Goal: Information Seeking & Learning: Get advice/opinions

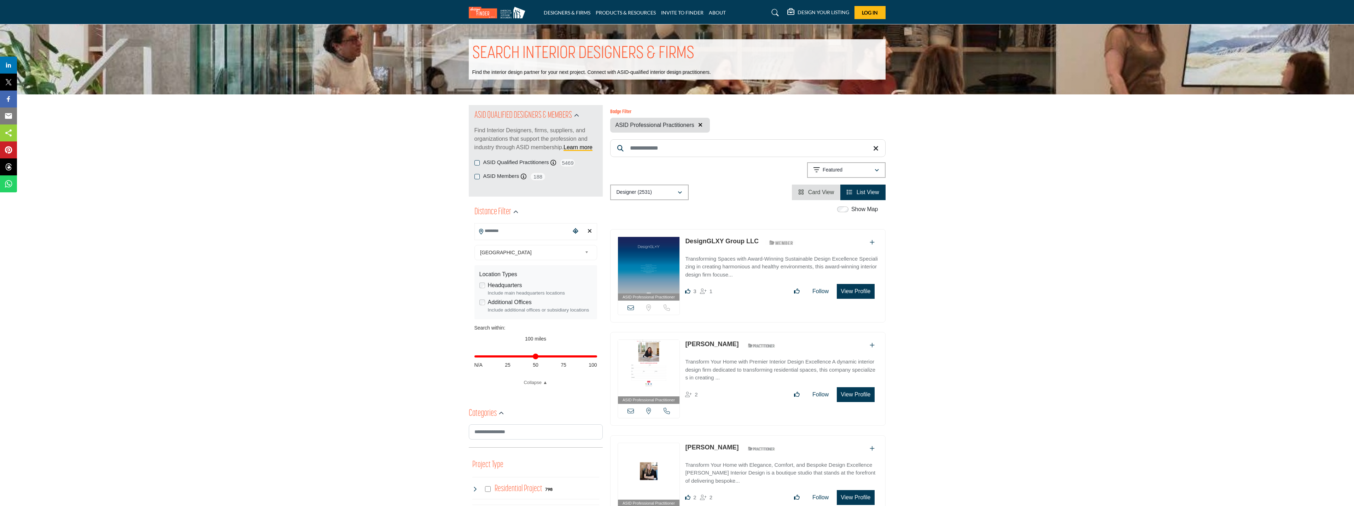
click at [701, 124] on icon "button" at bounding box center [700, 125] width 4 height 6
click at [703, 139] on input "Search Keyword" at bounding box center [747, 148] width 275 height 18
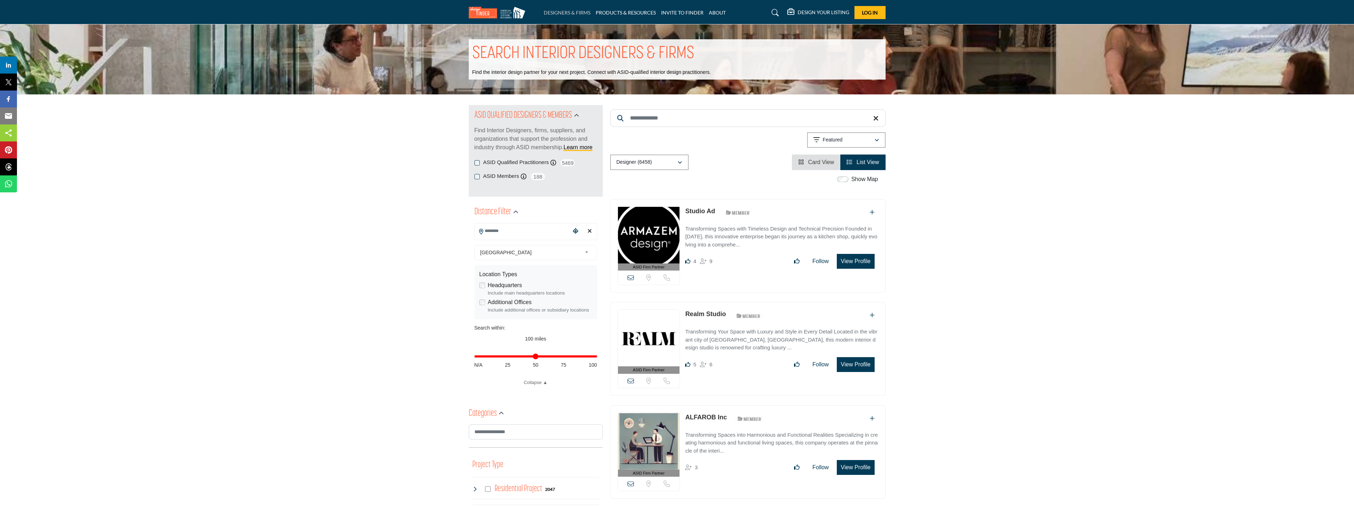
click at [576, 13] on link "DESIGNERS & FIRMS" at bounding box center [567, 13] width 47 height 6
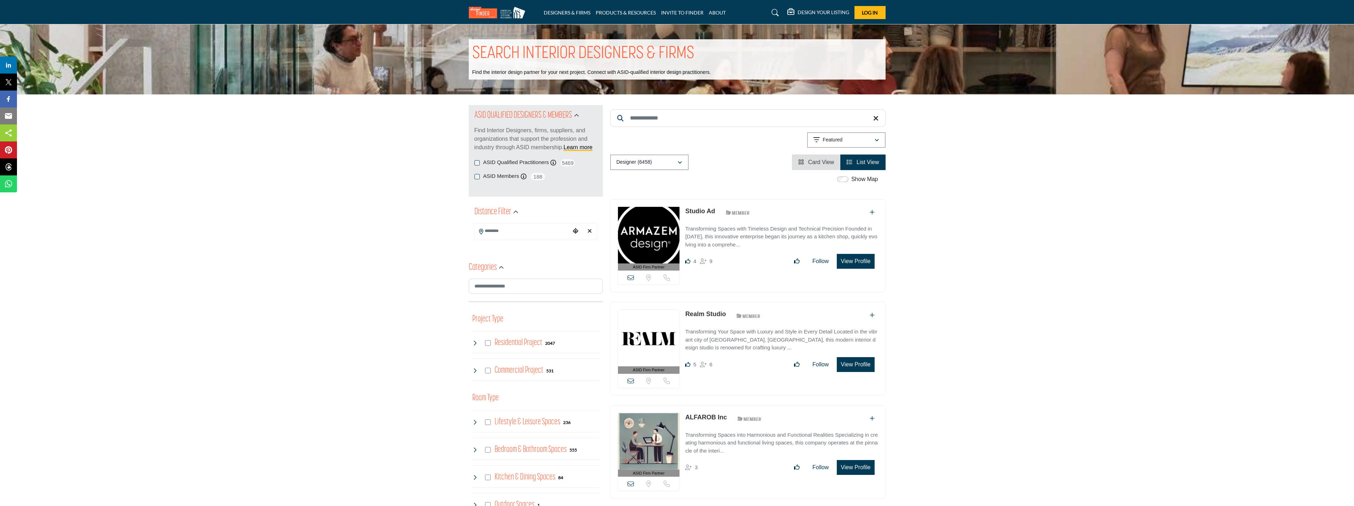
click at [678, 120] on input "Search Keyword" at bounding box center [747, 118] width 275 height 18
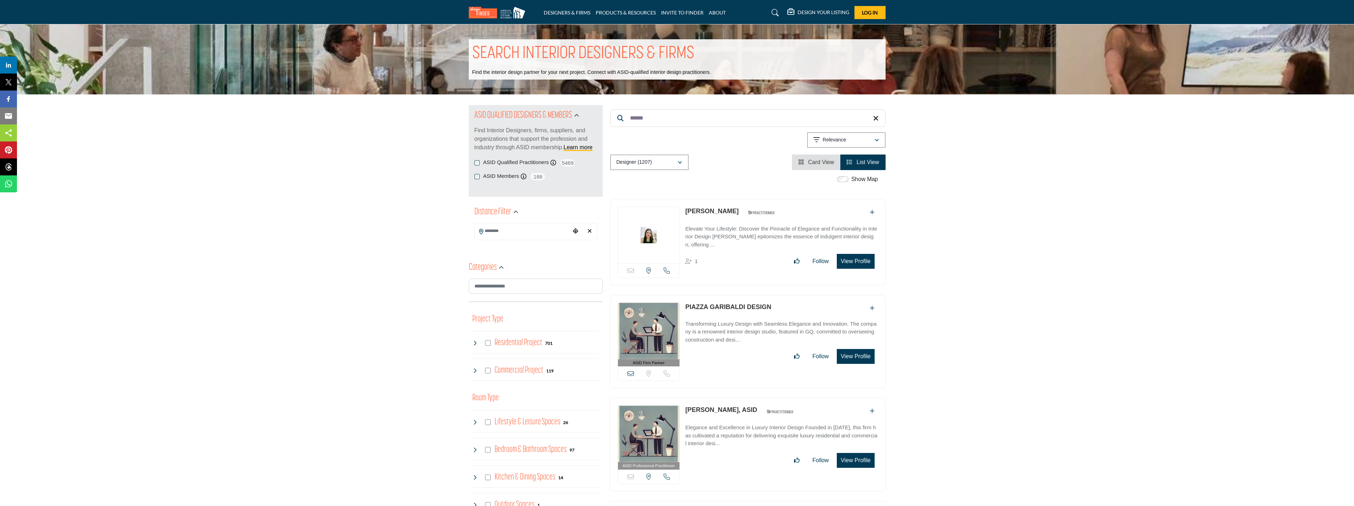
type input "******"
click at [500, 228] on input "Search Location" at bounding box center [522, 231] width 95 height 14
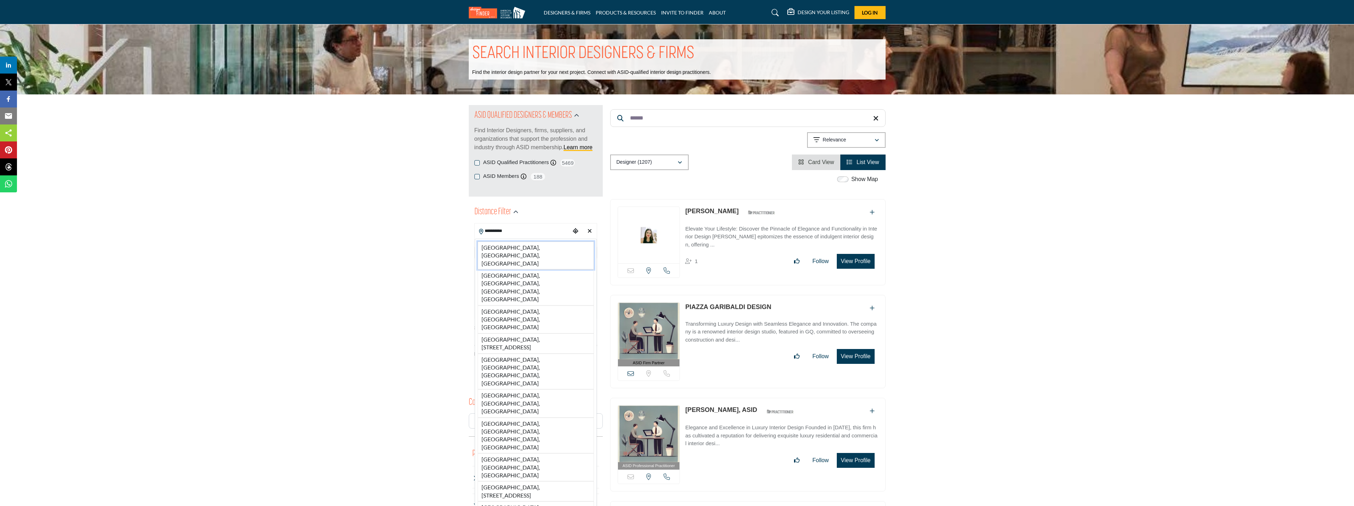
click at [501, 244] on li "[GEOGRAPHIC_DATA], [GEOGRAPHIC_DATA], [GEOGRAPHIC_DATA]" at bounding box center [536, 256] width 116 height 28
type input "**********"
type input "***"
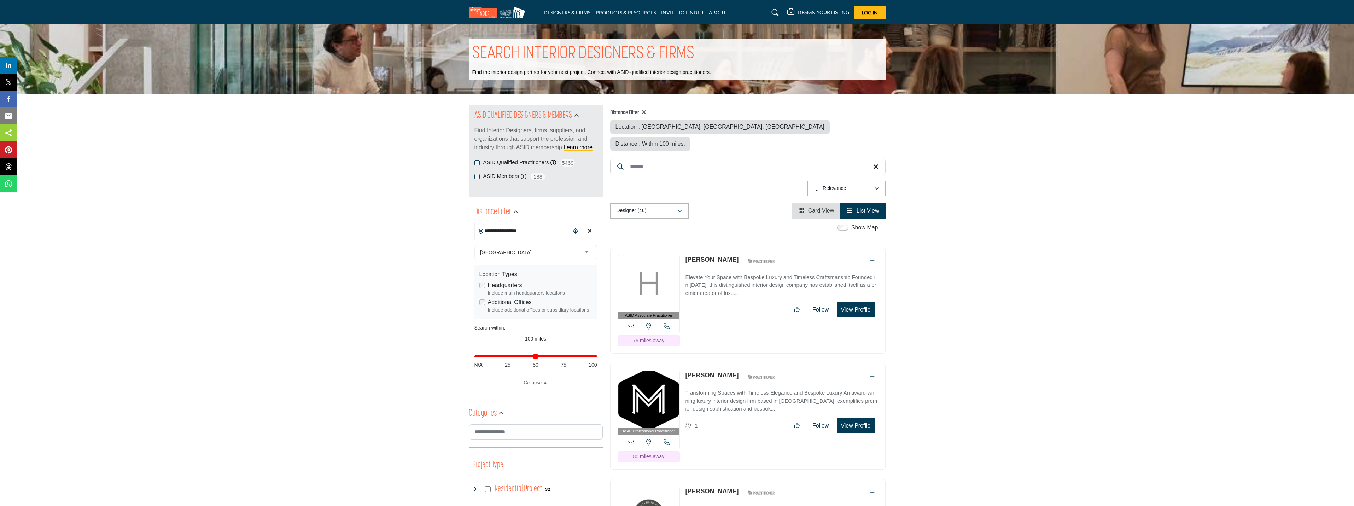
click at [871, 158] on input "******" at bounding box center [747, 167] width 275 height 18
click at [873, 158] on input "******" at bounding box center [747, 167] width 275 height 18
click at [877, 163] on icon at bounding box center [875, 166] width 5 height 7
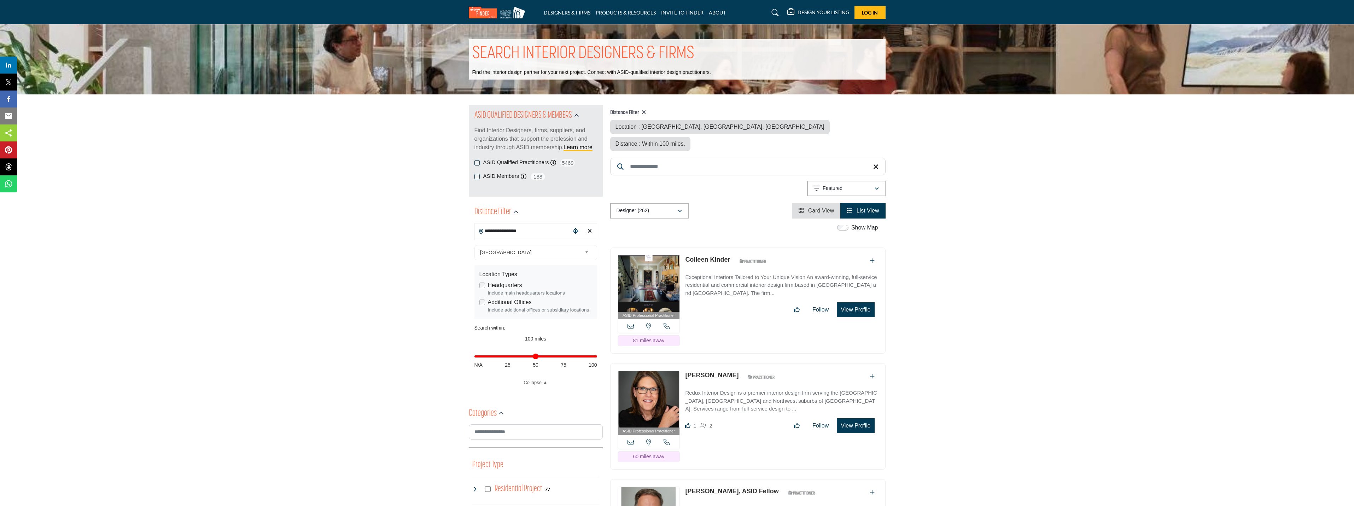
click at [714, 256] on link "Colleen Kinder" at bounding box center [707, 259] width 45 height 7
click at [849, 184] on div "Featured" at bounding box center [844, 188] width 61 height 8
click at [841, 342] on div "Distance" at bounding box center [847, 350] width 74 height 16
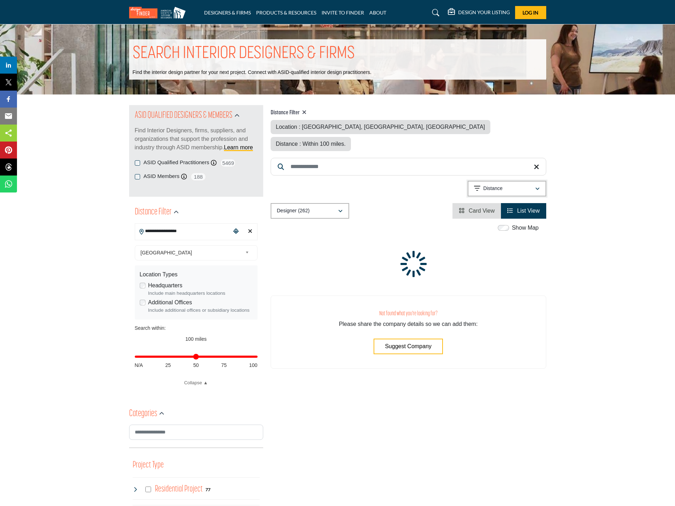
click at [500, 185] on p "Distance" at bounding box center [492, 188] width 19 height 7
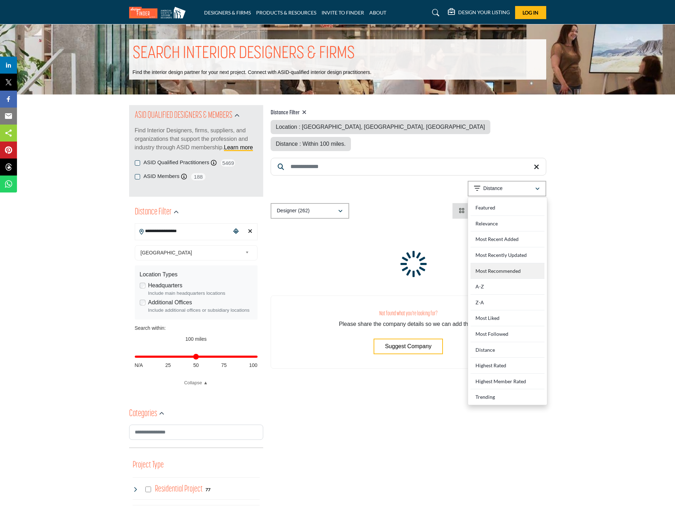
click at [521, 263] on Recommended "Most Recommended" at bounding box center [507, 271] width 74 height 16
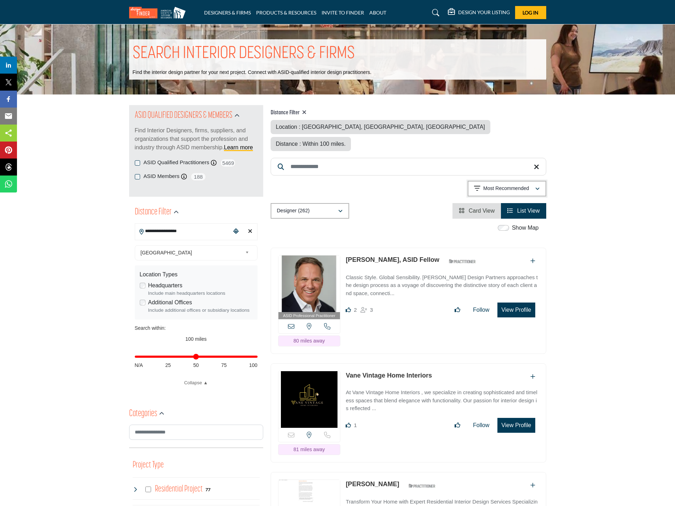
click at [535, 186] on icon "button" at bounding box center [537, 188] width 4 height 5
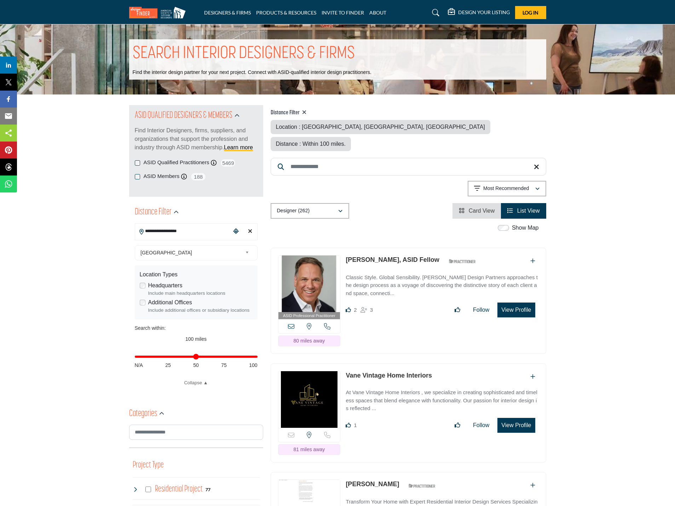
click at [519, 302] on button "View Profile" at bounding box center [515, 309] width 37 height 15
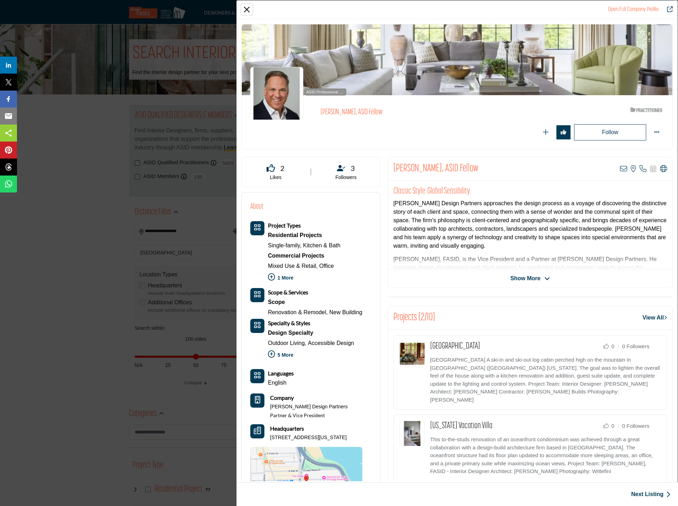
click at [250, 10] on button "Close" at bounding box center [247, 9] width 11 height 11
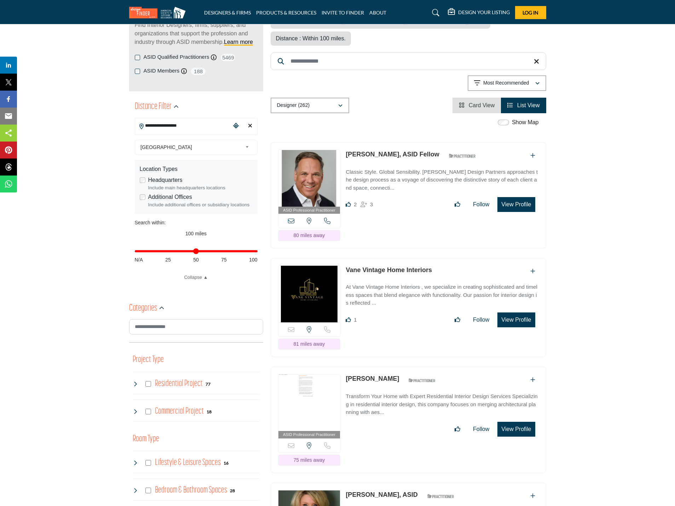
scroll to position [106, 0]
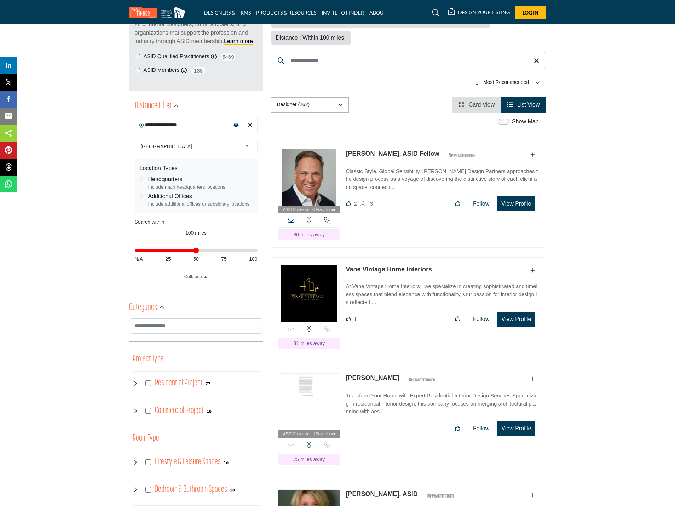
drag, startPoint x: 252, startPoint y: 250, endPoint x: 196, endPoint y: 251, distance: 56.6
type input "**"
click at [196, 251] on input "Distance in miles" at bounding box center [196, 250] width 123 height 1
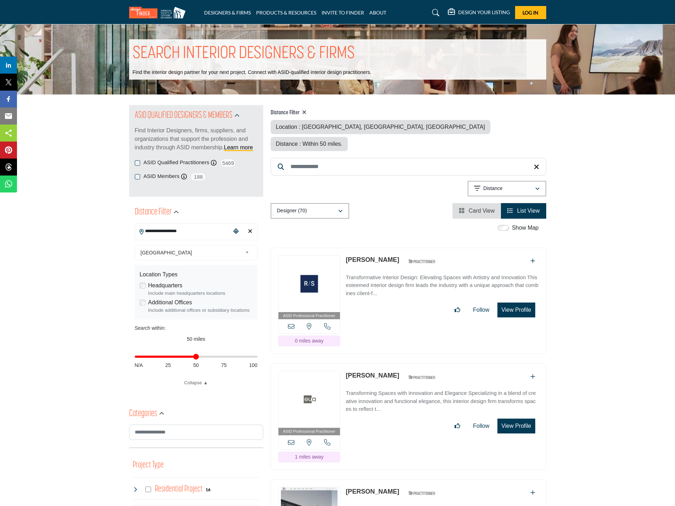
click at [195, 227] on input "**********" at bounding box center [182, 231] width 95 height 14
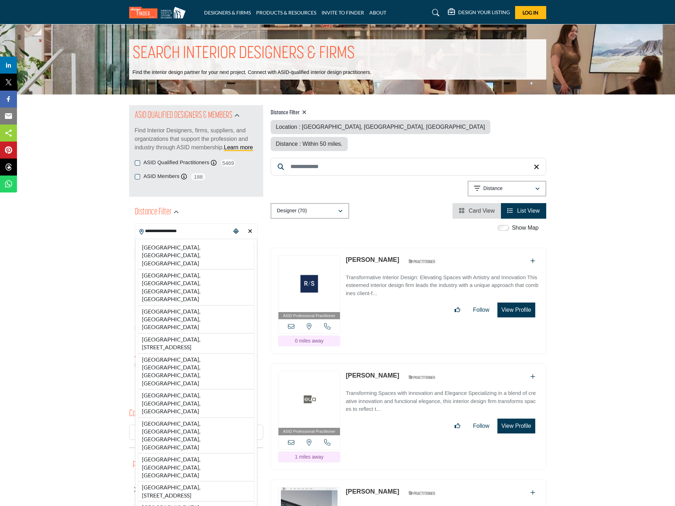
click at [195, 227] on input "**********" at bounding box center [182, 231] width 95 height 14
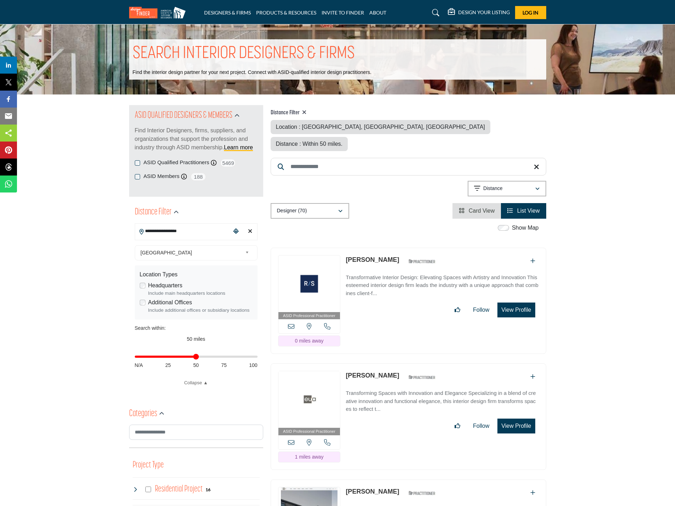
click at [195, 227] on input "**********" at bounding box center [182, 231] width 95 height 14
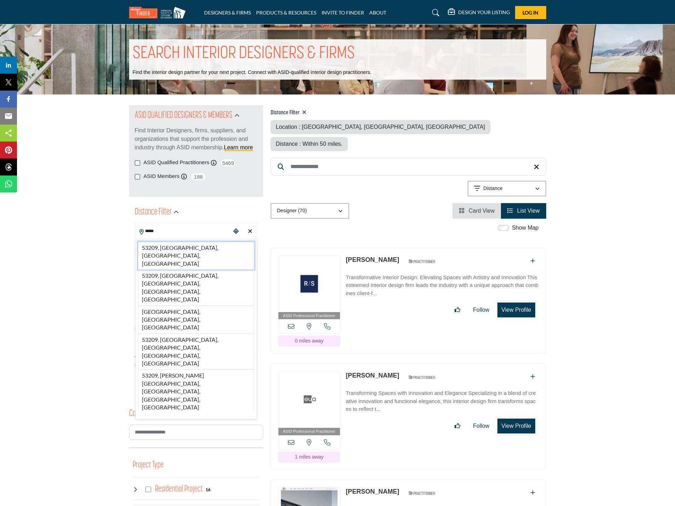
click at [181, 244] on li "53209, Milwaukee, WI, USA" at bounding box center [196, 256] width 116 height 28
type input "**********"
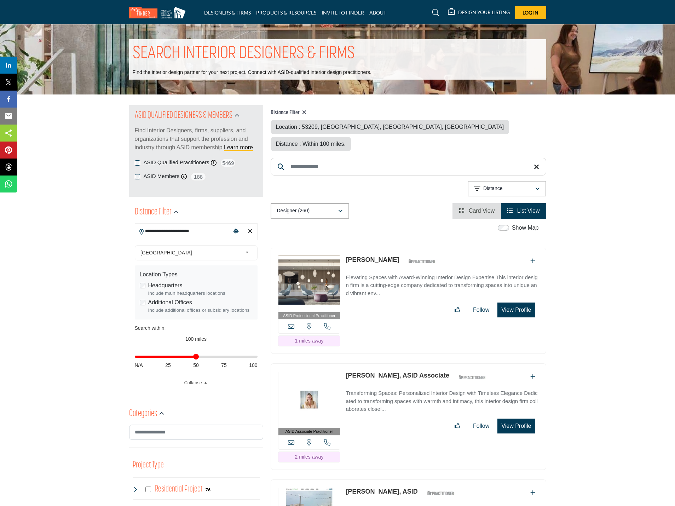
drag, startPoint x: 254, startPoint y: 356, endPoint x: 195, endPoint y: 360, distance: 58.8
type input "**"
click at [195, 357] on input "Distance in miles" at bounding box center [196, 356] width 123 height 1
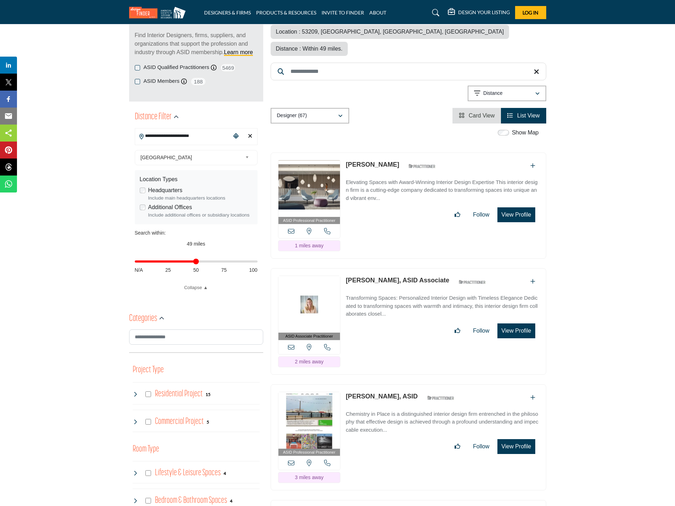
scroll to position [71, 0]
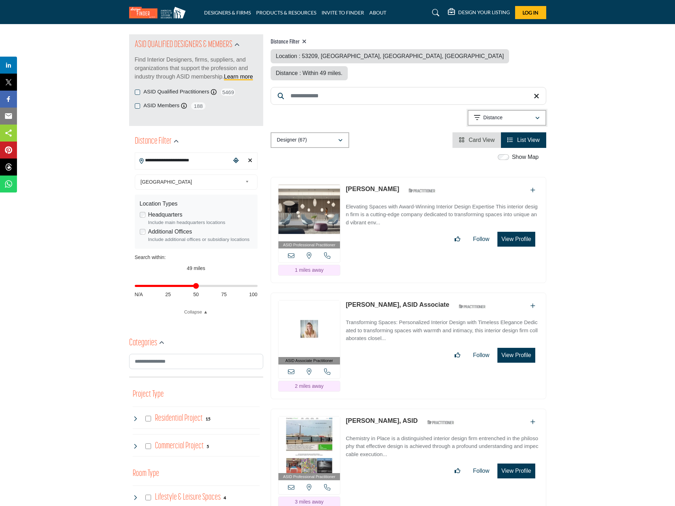
click at [493, 114] on p "Distance" at bounding box center [492, 117] width 19 height 7
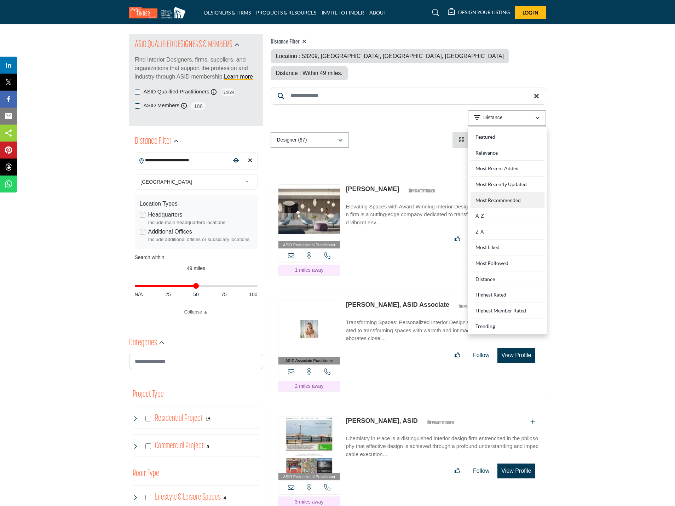
click at [502, 192] on Recommended "Most Recommended" at bounding box center [507, 200] width 74 height 16
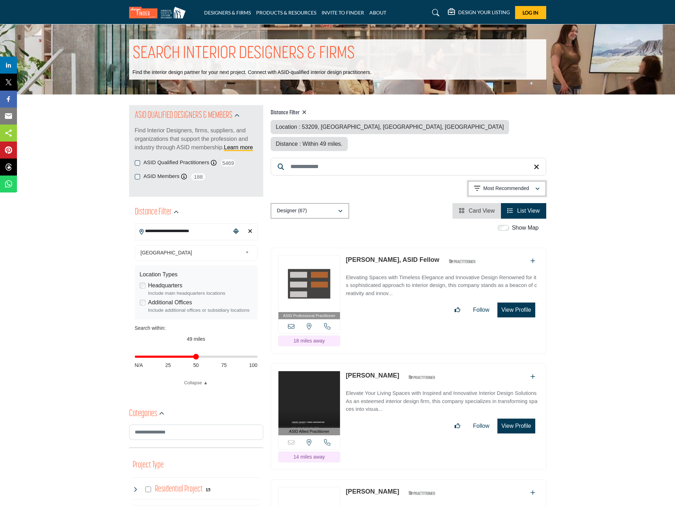
click at [511, 181] on button "Most Recommended" at bounding box center [507, 189] width 79 height 16
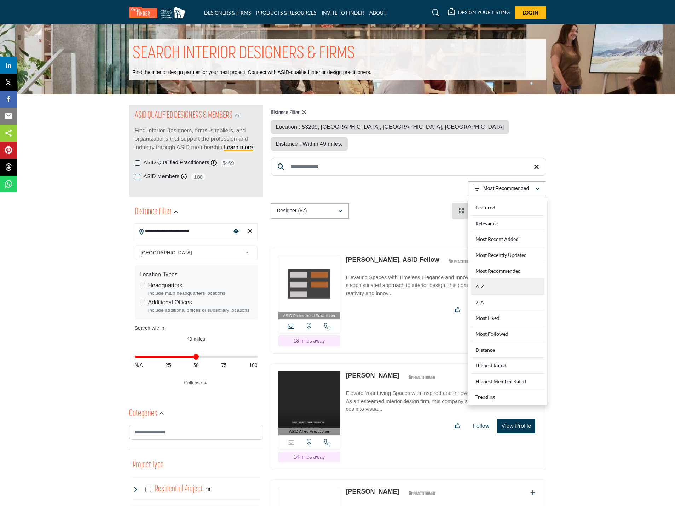
click at [498, 279] on div "A-Z" at bounding box center [507, 287] width 74 height 16
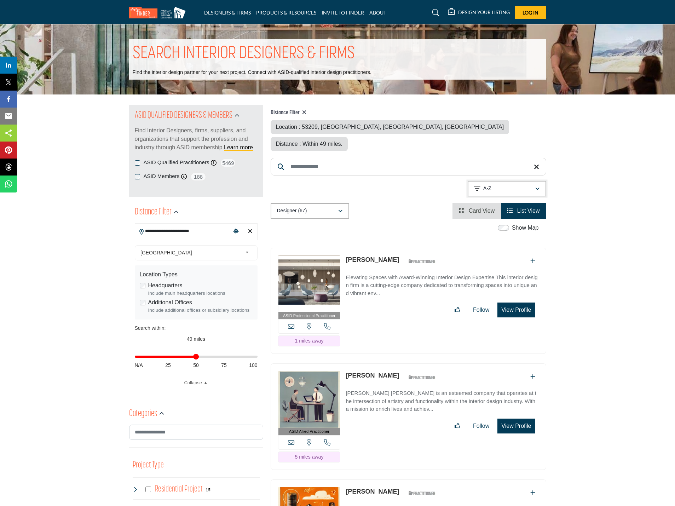
click at [520, 184] on div "A-Z" at bounding box center [504, 188] width 61 height 8
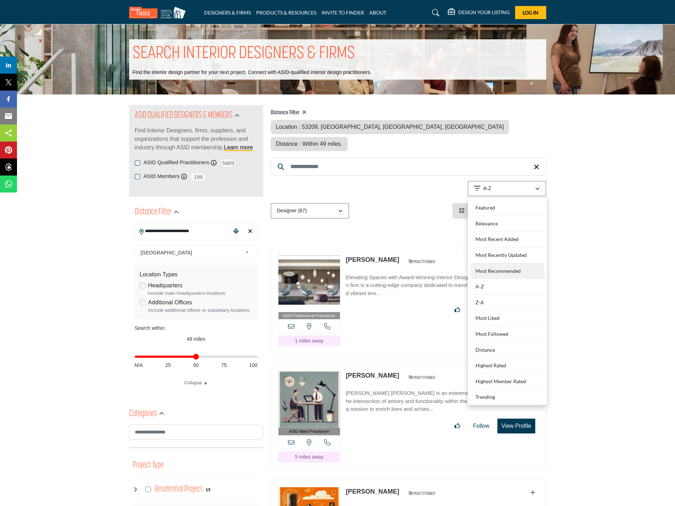
click at [499, 263] on Recommended "Most Recommended" at bounding box center [507, 271] width 74 height 16
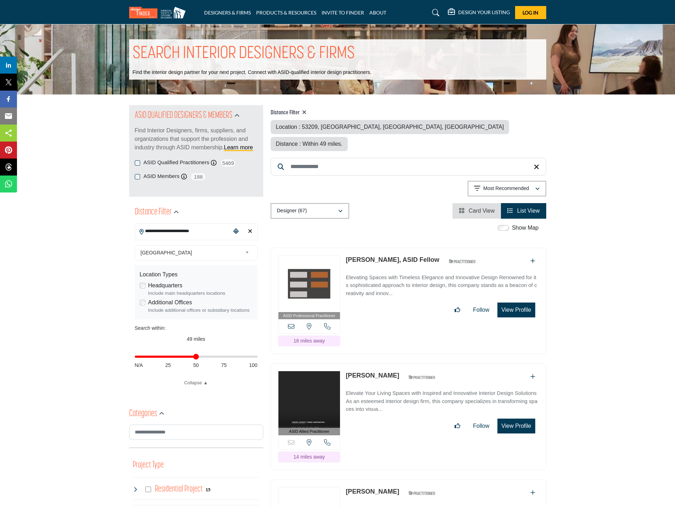
click at [518, 302] on button "View Profile" at bounding box center [515, 309] width 37 height 15
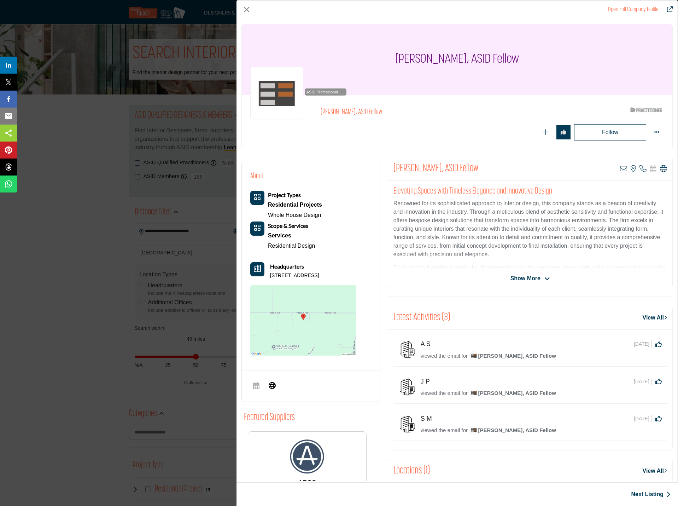
click at [533, 278] on span "Show More" at bounding box center [526, 278] width 30 height 8
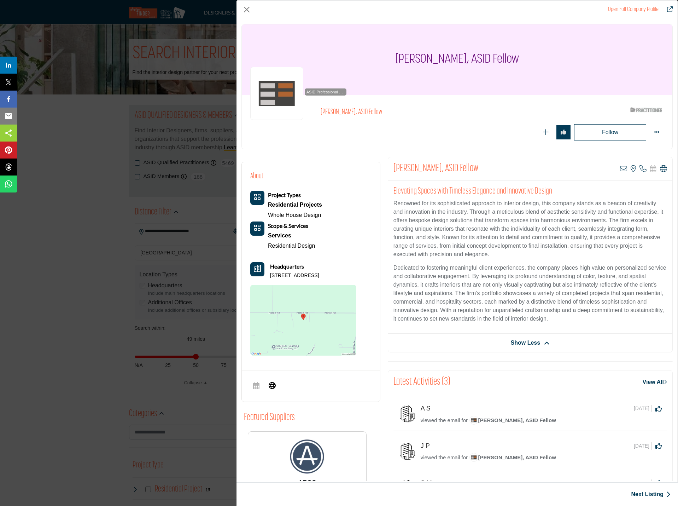
click at [269, 95] on img "Company Data Modal" at bounding box center [276, 93] width 53 height 53
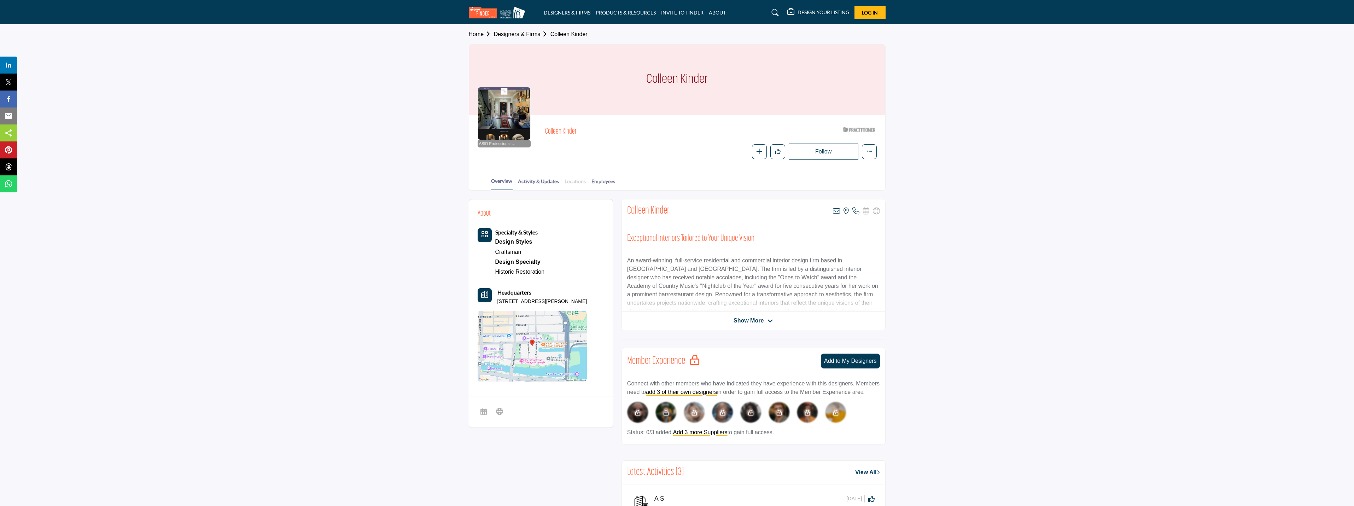
click at [569, 180] on link "Locations" at bounding box center [575, 184] width 22 height 12
click at [575, 180] on link "Locations" at bounding box center [575, 184] width 22 height 12
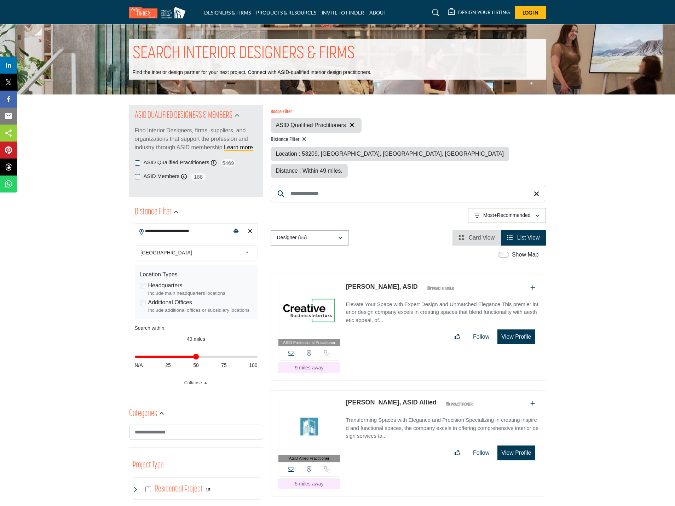
click at [294, 350] on icon at bounding box center [291, 353] width 6 height 6
click at [291, 350] on icon at bounding box center [291, 353] width 6 height 6
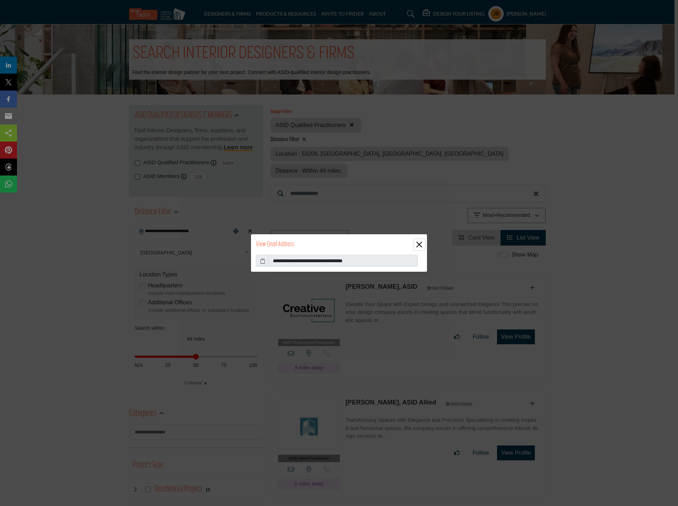
click at [418, 245] on button "Close" at bounding box center [419, 244] width 11 height 11
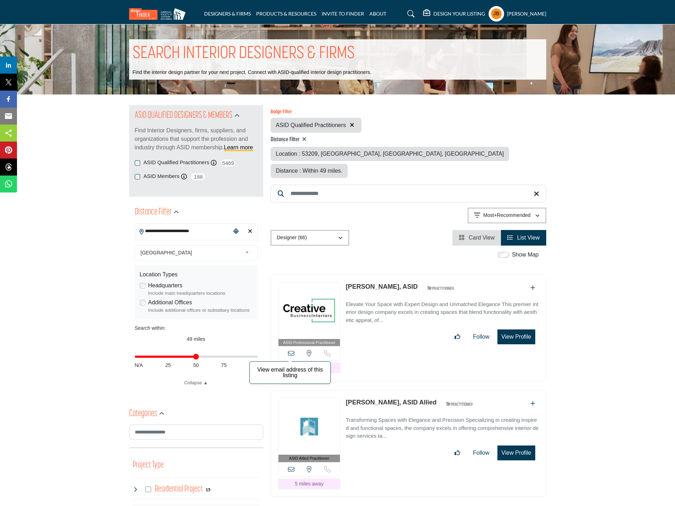
click at [291, 350] on icon at bounding box center [291, 353] width 6 height 6
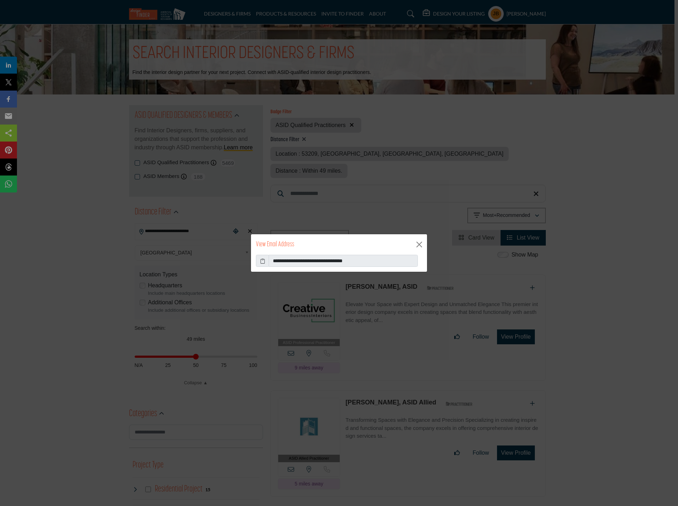
click at [261, 262] on icon at bounding box center [262, 260] width 5 height 7
click at [420, 244] on button "Close" at bounding box center [419, 244] width 11 height 11
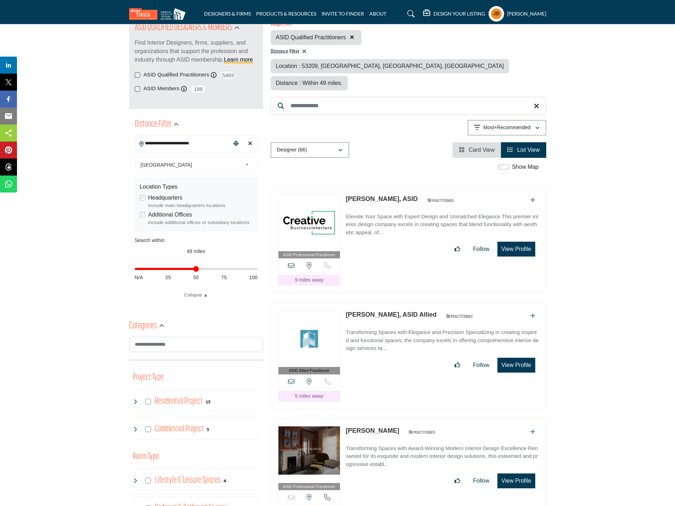
scroll to position [106, 0]
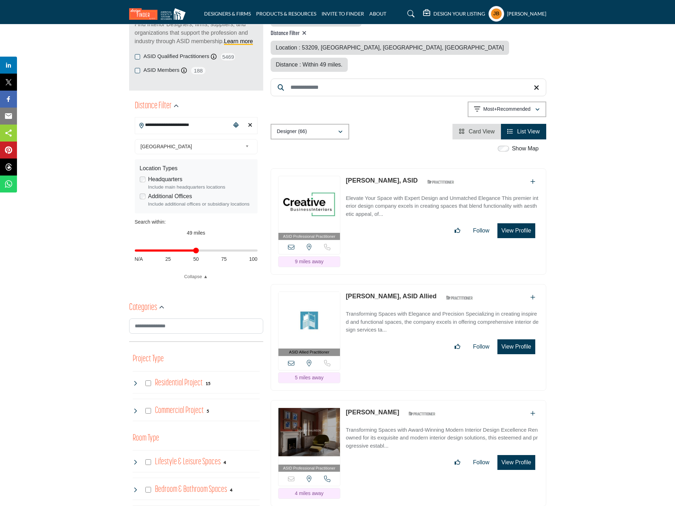
click at [509, 339] on button "View Profile" at bounding box center [515, 346] width 37 height 15
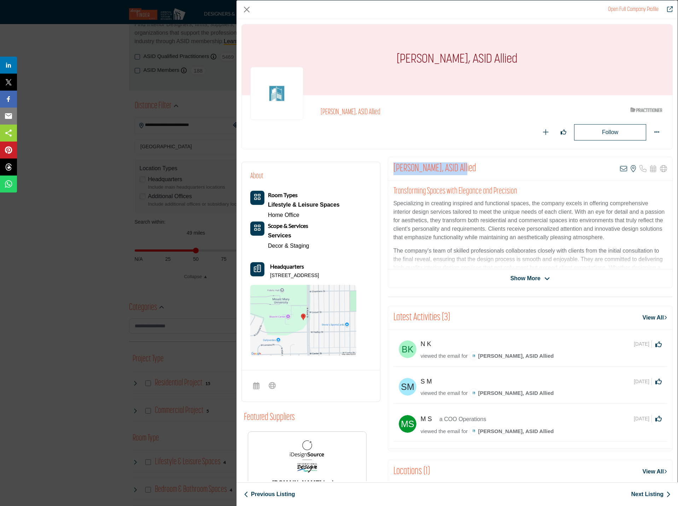
drag, startPoint x: 392, startPoint y: 169, endPoint x: 462, endPoint y: 166, distance: 70.4
click at [462, 166] on div "Katherine Killough-Seno, ASID Allied View email address of this listing View th…" at bounding box center [530, 169] width 284 height 24
copy h2 "Katherine Killough-Seno"
click at [248, 6] on button "Close" at bounding box center [247, 9] width 11 height 11
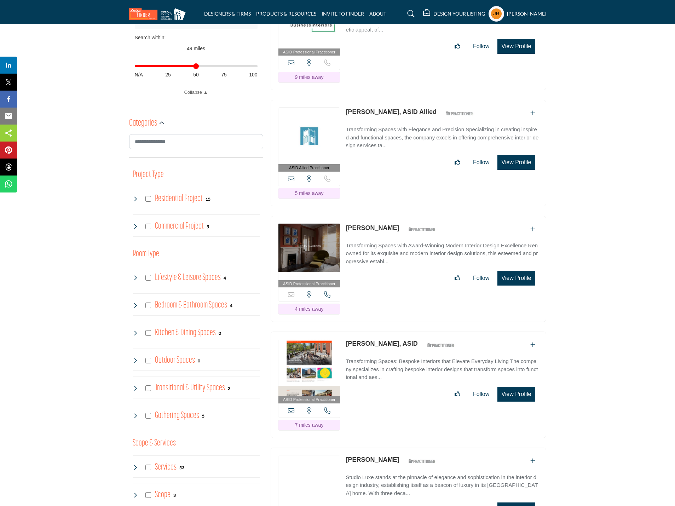
scroll to position [318, 0]
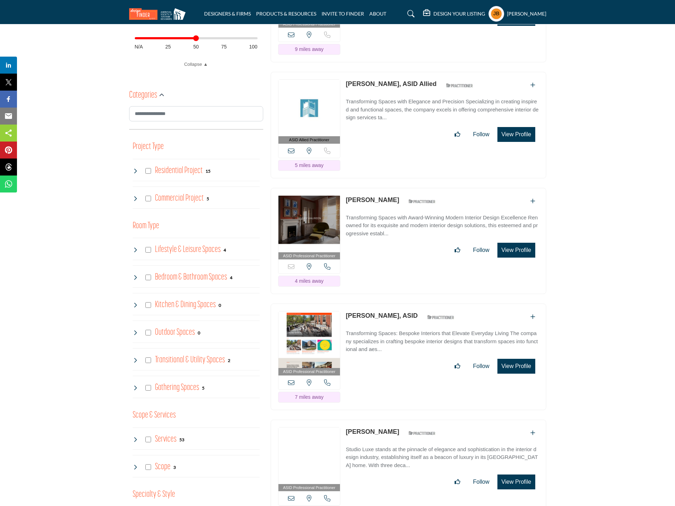
click at [526, 243] on button "View Profile" at bounding box center [515, 250] width 37 height 15
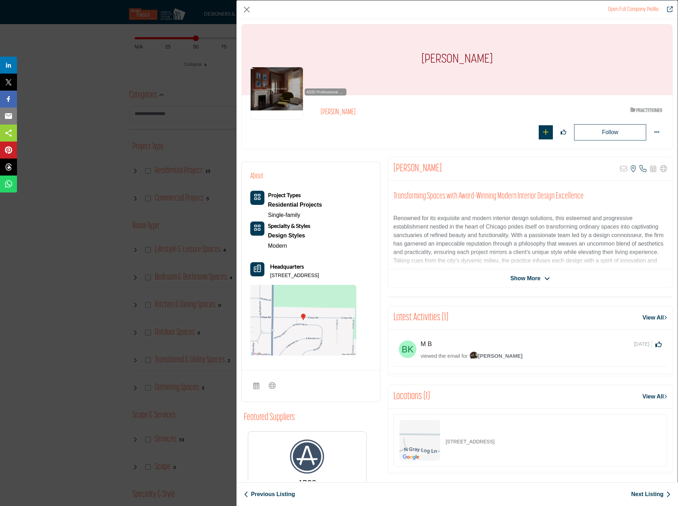
click at [543, 132] on icon "Add To List" at bounding box center [546, 132] width 6 height 6
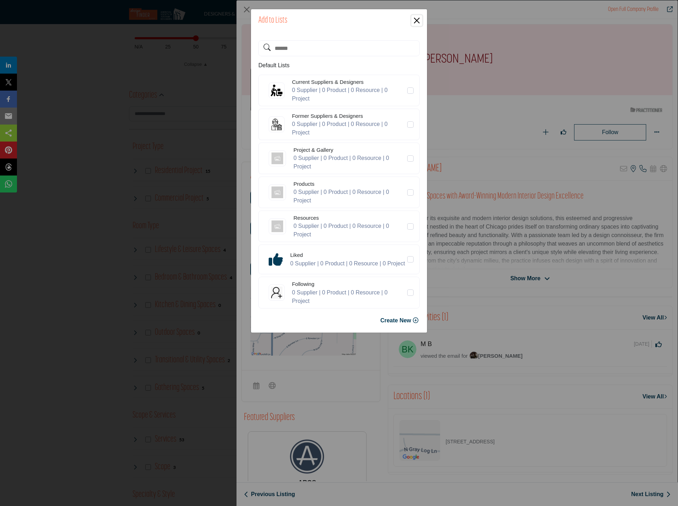
click at [416, 18] on button "Close" at bounding box center [417, 20] width 11 height 11
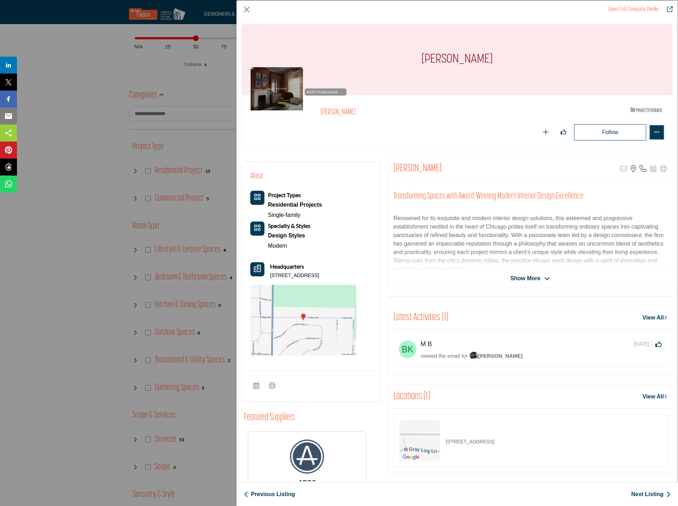
click at [654, 132] on icon "More Options" at bounding box center [657, 132] width 6 height 6
click at [627, 149] on link "Message" at bounding box center [626, 148] width 69 height 11
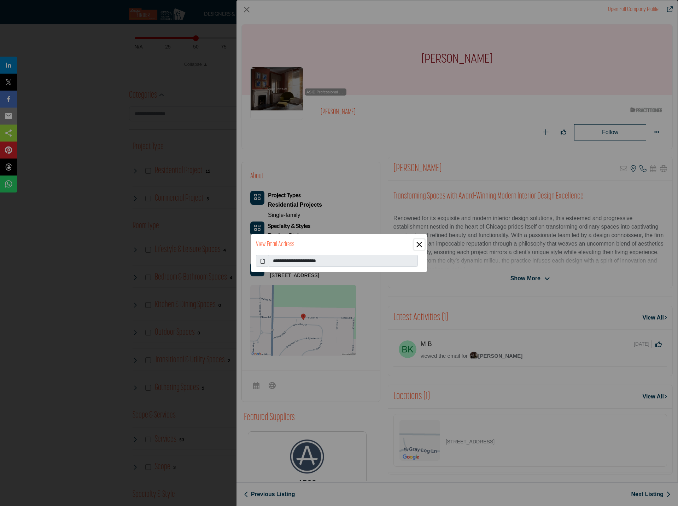
click at [417, 243] on button "Close" at bounding box center [419, 244] width 11 height 11
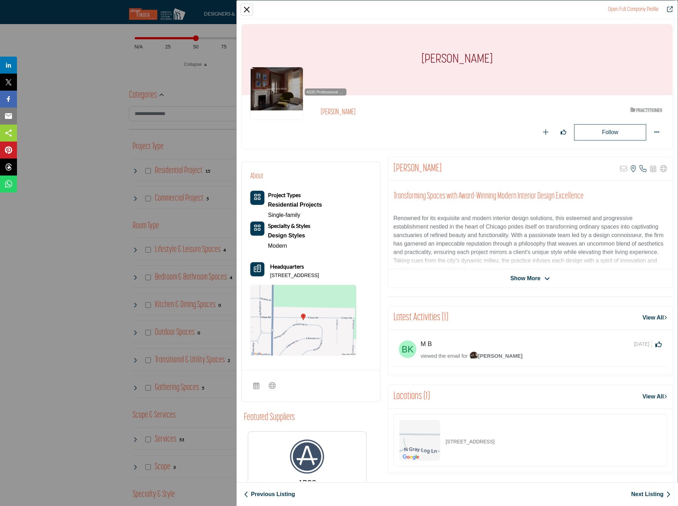
click at [245, 6] on button "Close" at bounding box center [247, 9] width 11 height 11
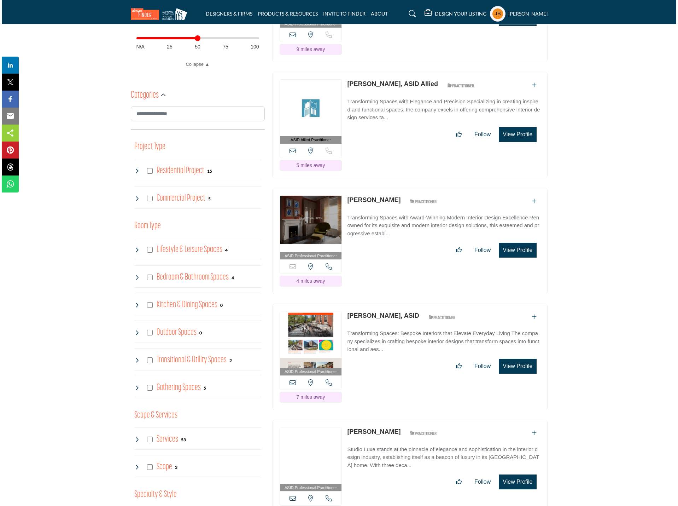
scroll to position [354, 0]
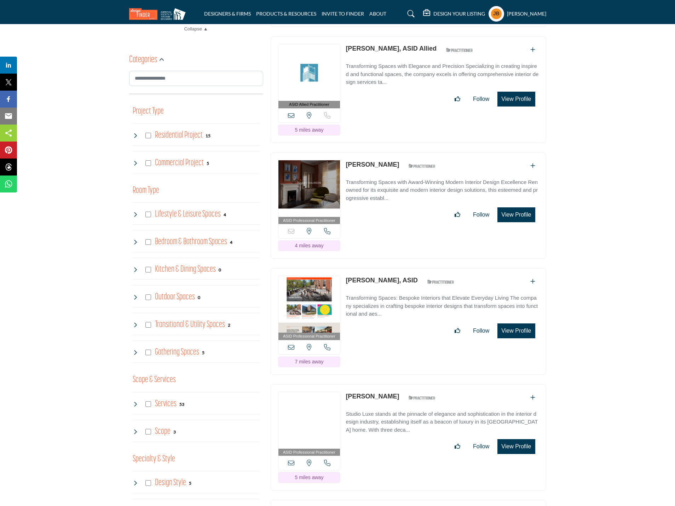
click at [522, 323] on button "View Profile" at bounding box center [515, 330] width 37 height 15
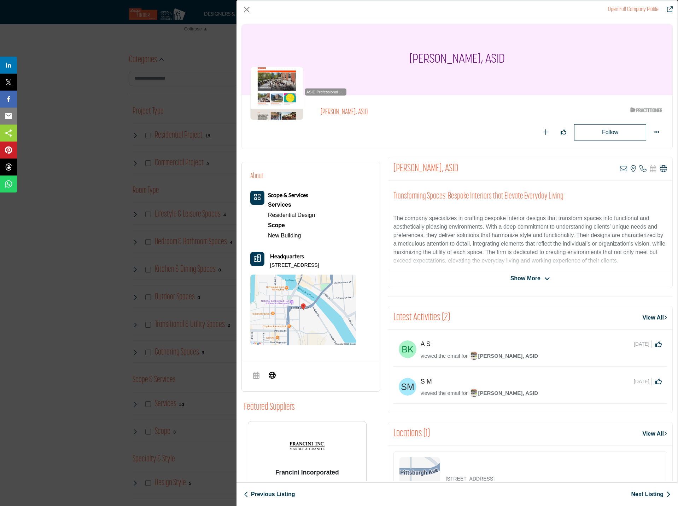
click at [280, 90] on img "Company Data Modal" at bounding box center [276, 93] width 53 height 53
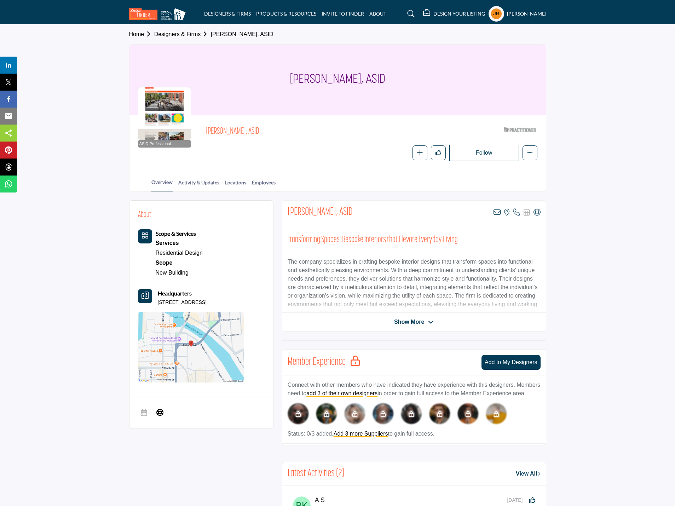
click at [166, 104] on div at bounding box center [164, 113] width 53 height 53
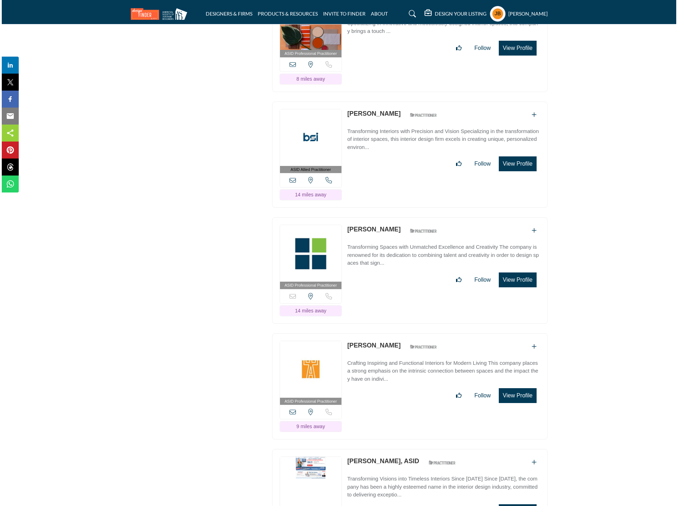
scroll to position [3996, 0]
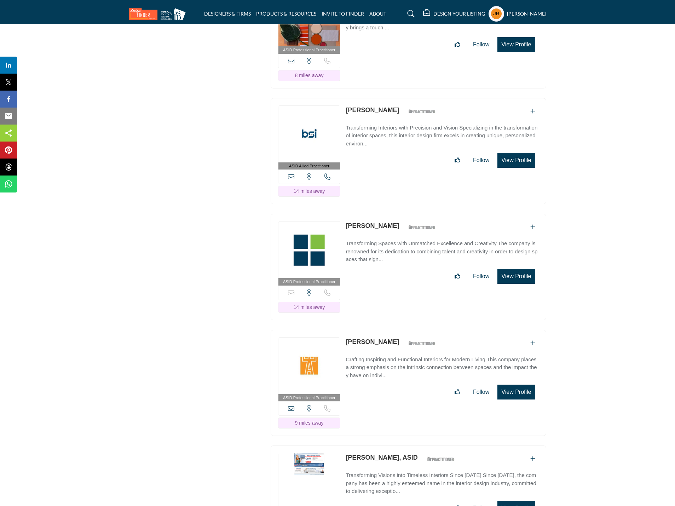
click at [521, 269] on button "View Profile" at bounding box center [515, 276] width 37 height 15
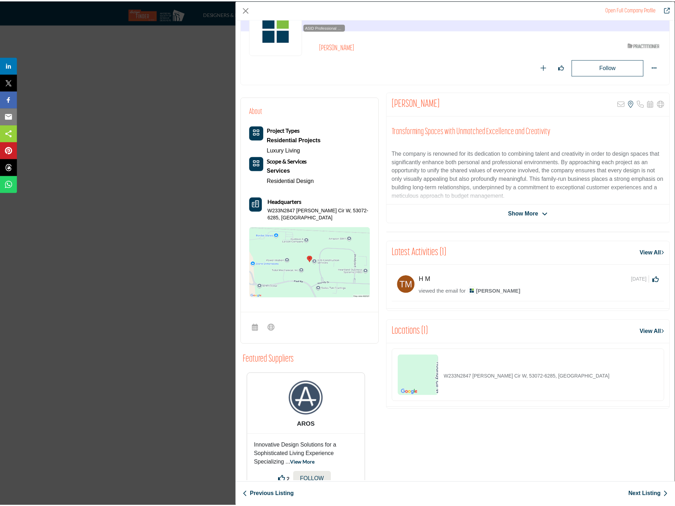
scroll to position [71, 0]
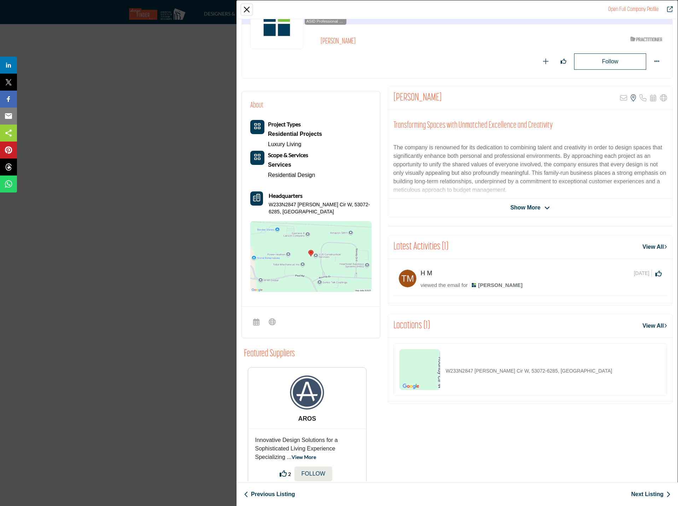
click at [242, 10] on button "Close" at bounding box center [247, 9] width 11 height 11
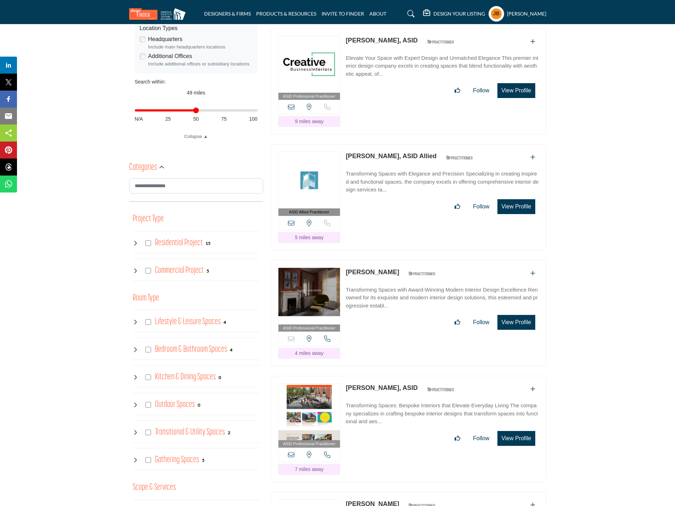
scroll to position [0, 0]
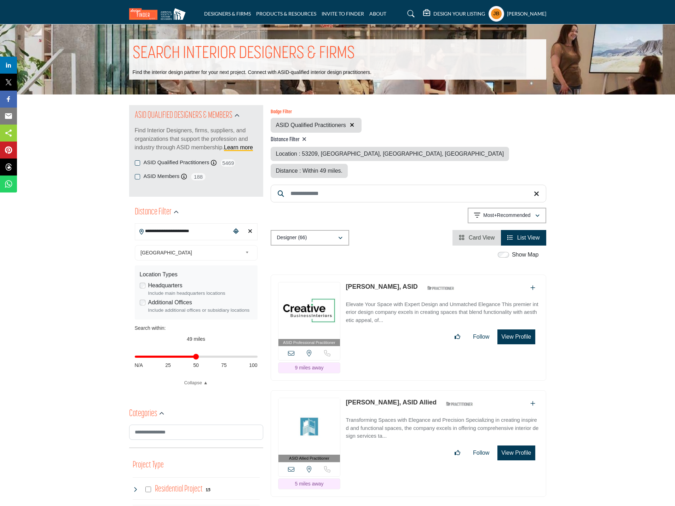
click at [220, 234] on input "**********" at bounding box center [182, 231] width 95 height 14
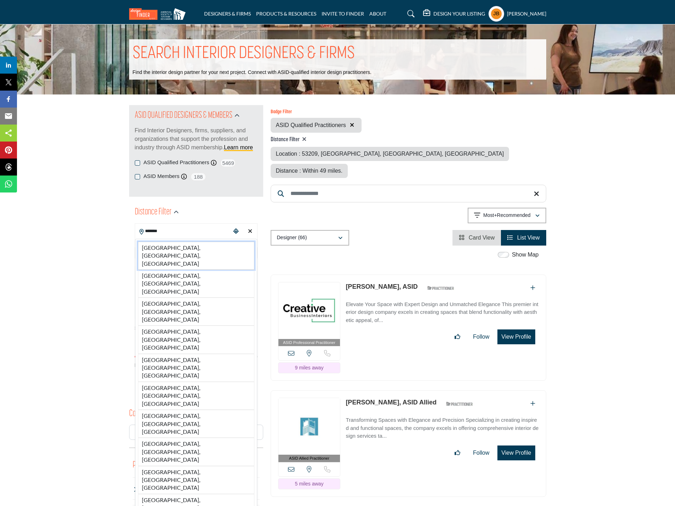
click at [168, 248] on li "[GEOGRAPHIC_DATA], [GEOGRAPHIC_DATA], [GEOGRAPHIC_DATA]" at bounding box center [196, 256] width 116 height 28
type input "**********"
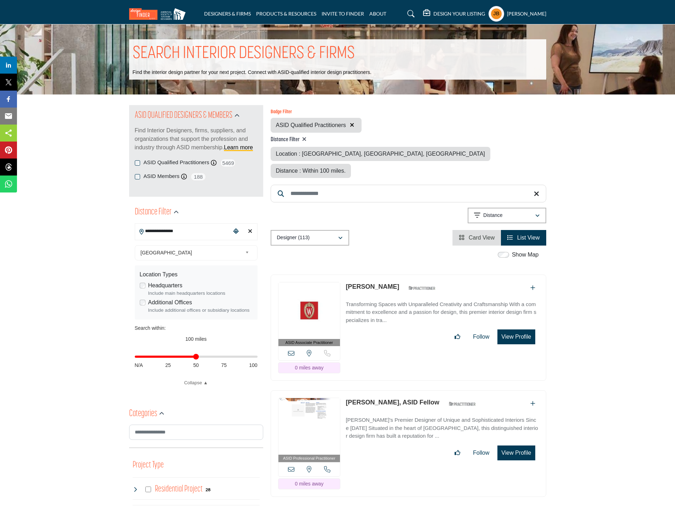
drag, startPoint x: 253, startPoint y: 358, endPoint x: 196, endPoint y: 359, distance: 57.3
type input "**"
click at [196, 357] on input "Distance in miles" at bounding box center [196, 356] width 123 height 1
